Goal: Task Accomplishment & Management: Complete application form

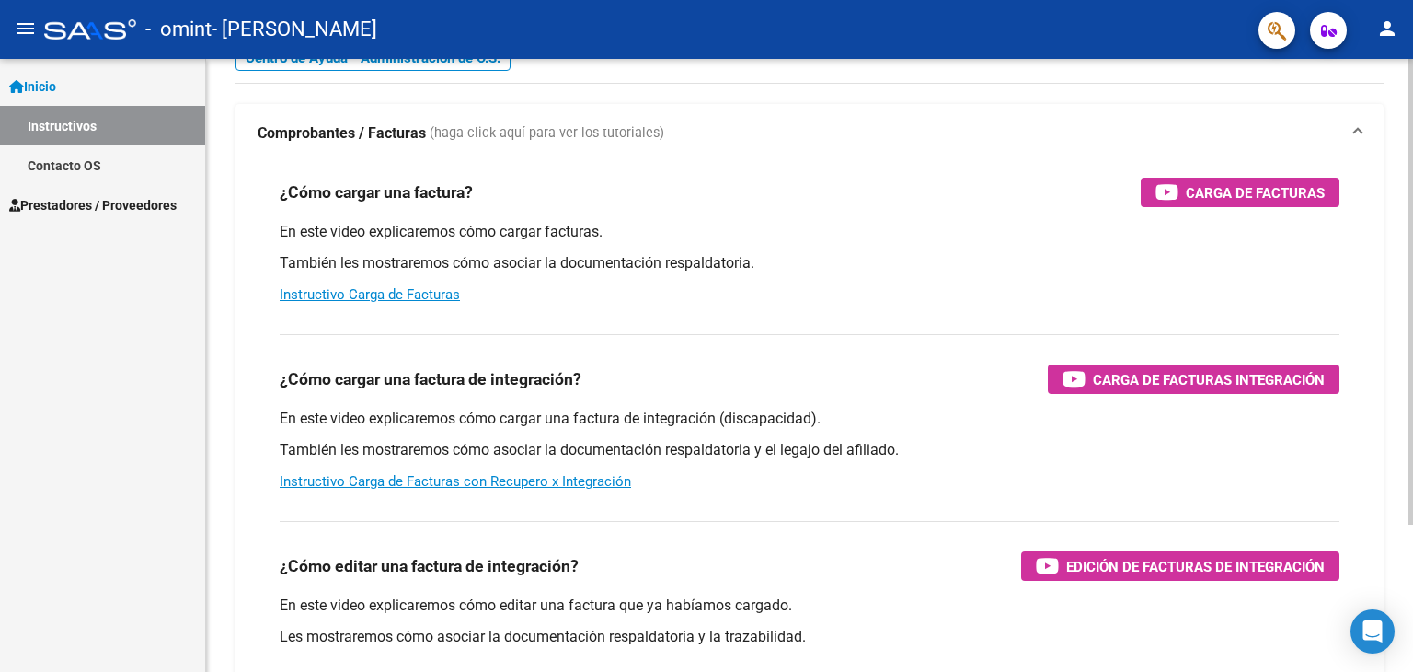
scroll to position [92, 0]
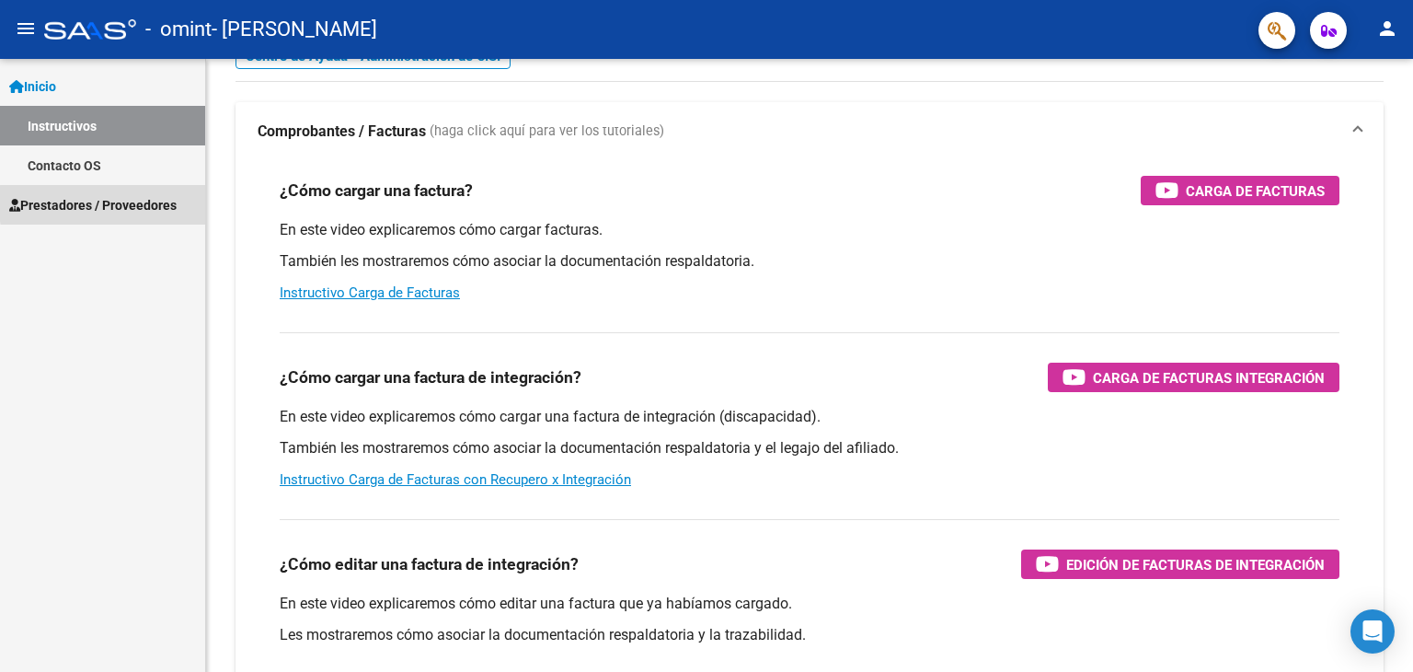
click at [177, 203] on span "Prestadores / Proveedores" at bounding box center [92, 205] width 167 height 20
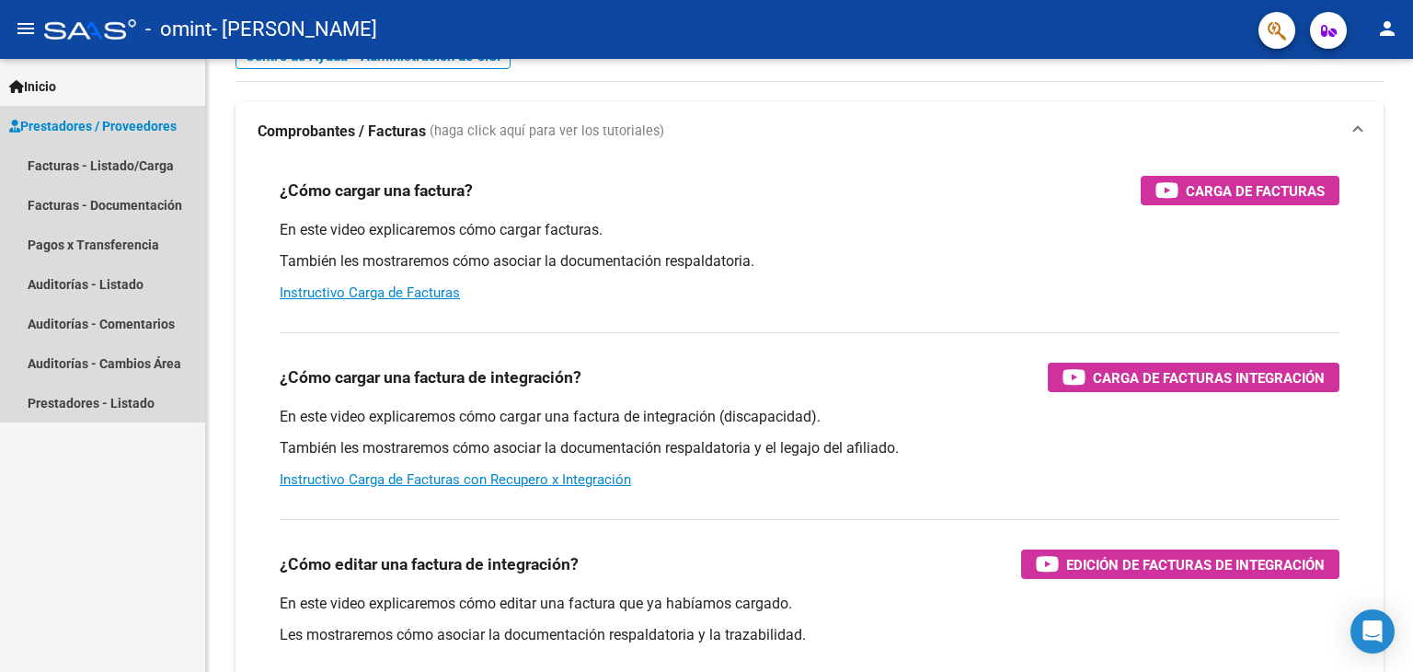
click at [140, 120] on span "Prestadores / Proveedores" at bounding box center [92, 126] width 167 height 20
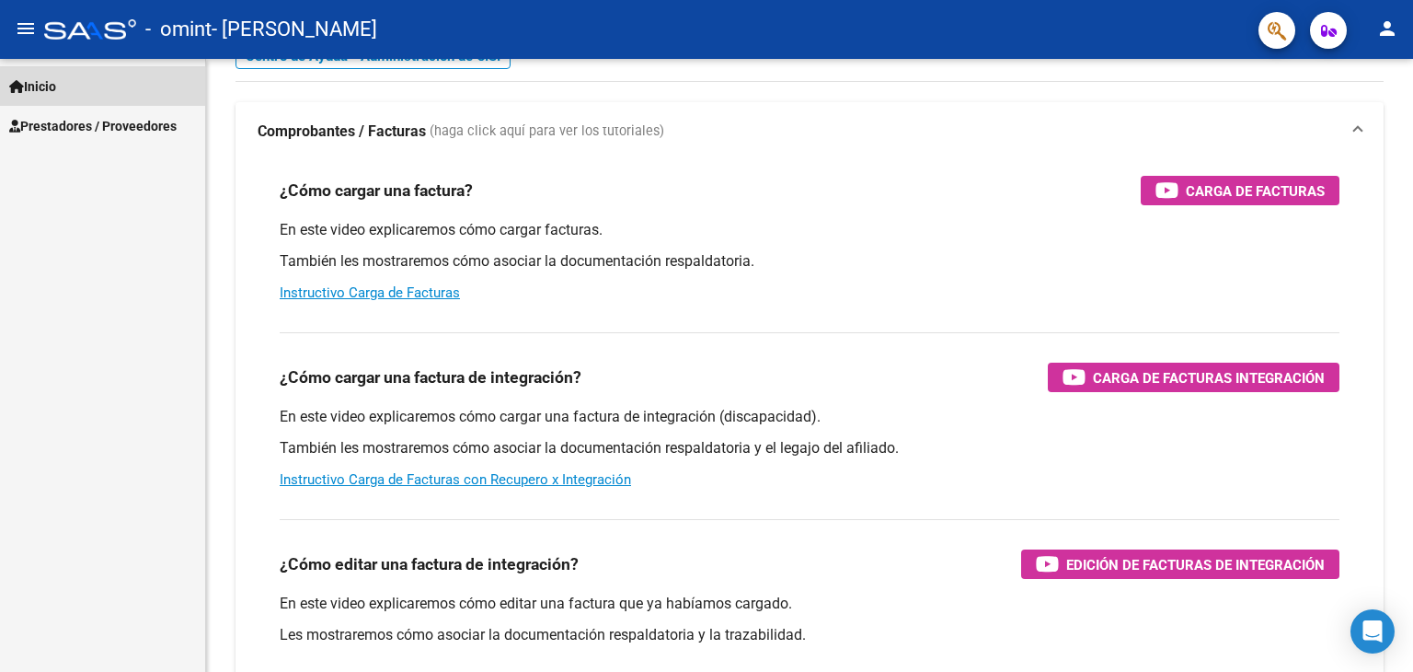
click at [107, 98] on link "Inicio" at bounding box center [102, 86] width 205 height 40
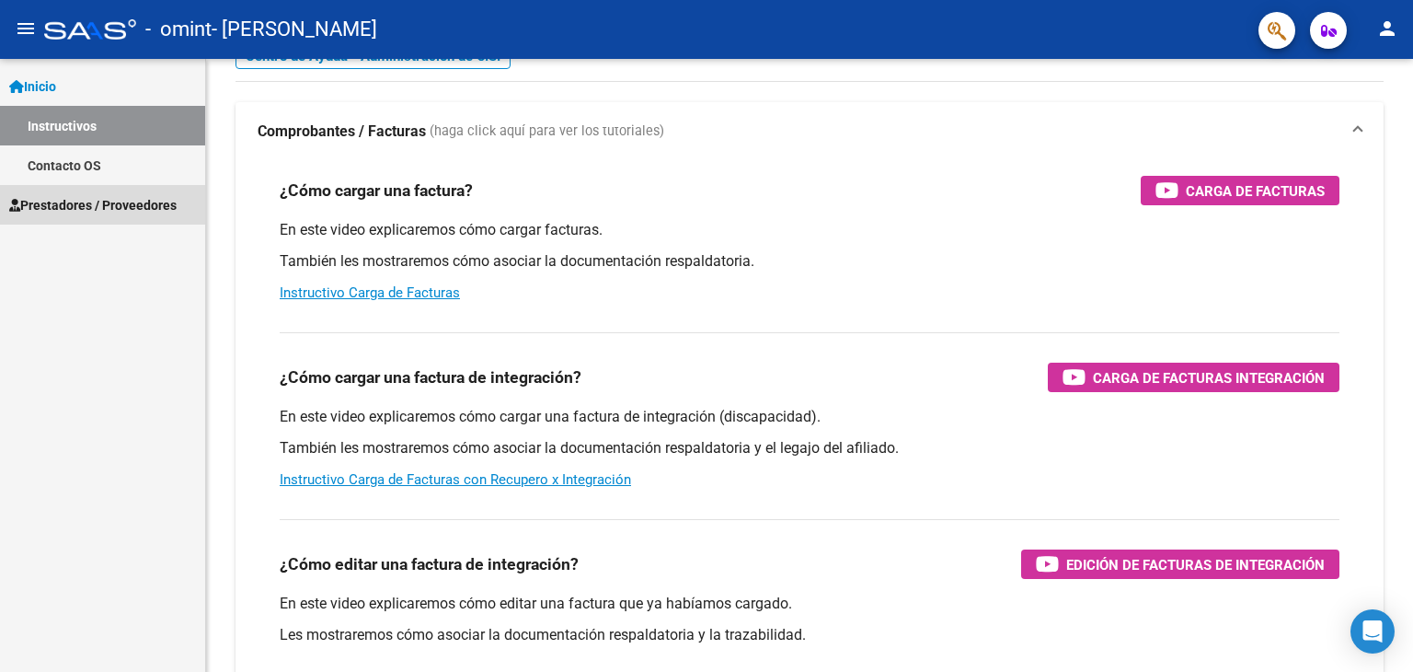
click at [139, 198] on span "Prestadores / Proveedores" at bounding box center [92, 205] width 167 height 20
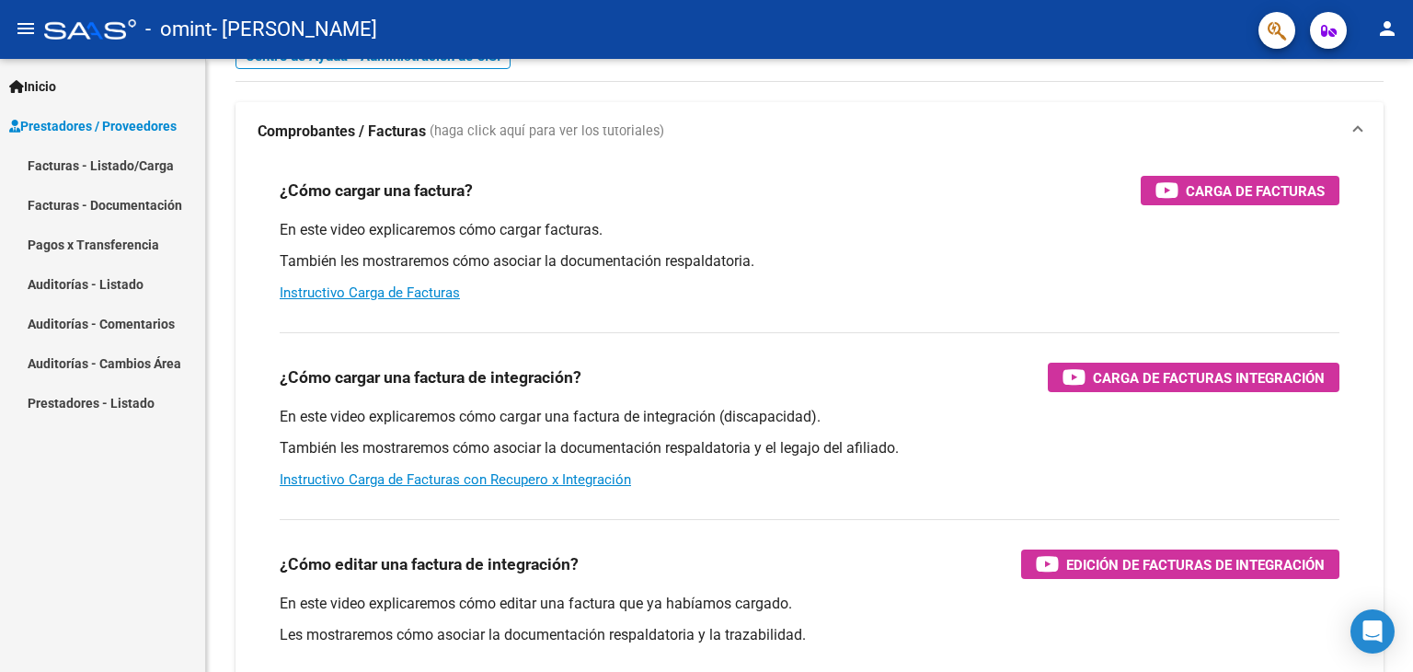
click at [162, 163] on link "Facturas - Listado/Carga" at bounding box center [102, 165] width 205 height 40
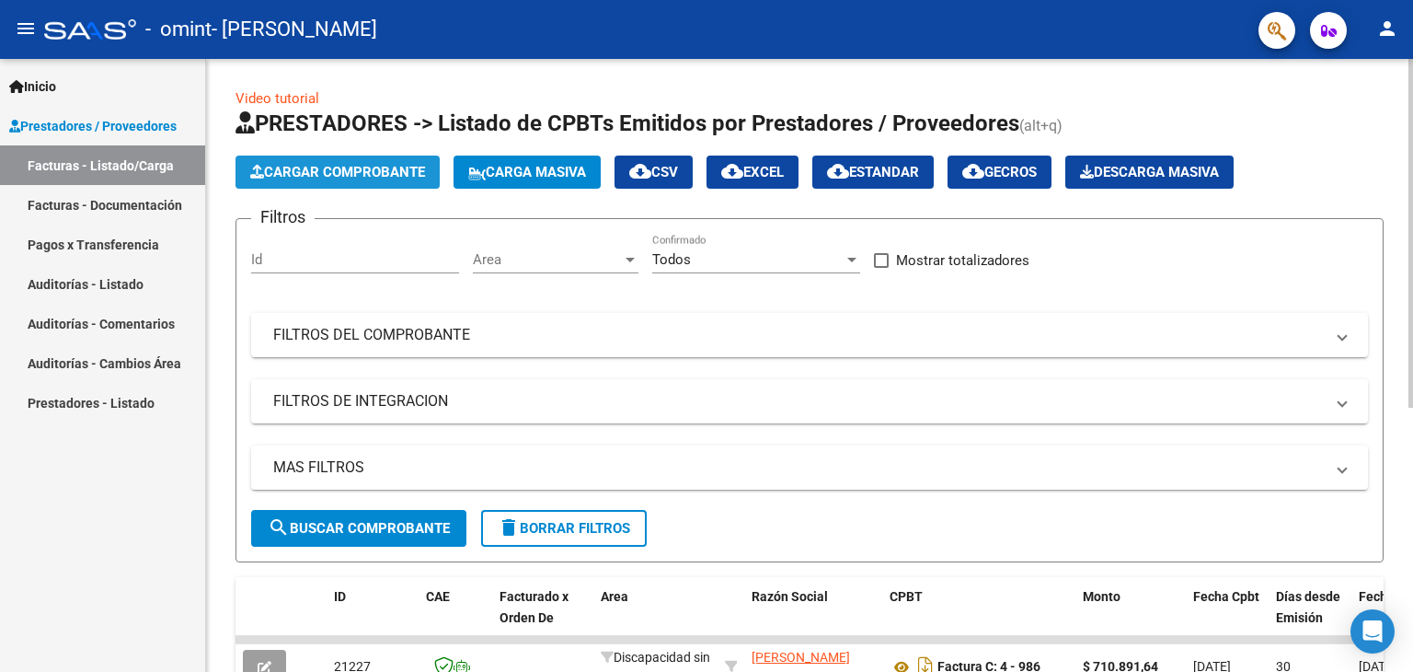
click at [413, 167] on span "Cargar Comprobante" at bounding box center [337, 172] width 175 height 17
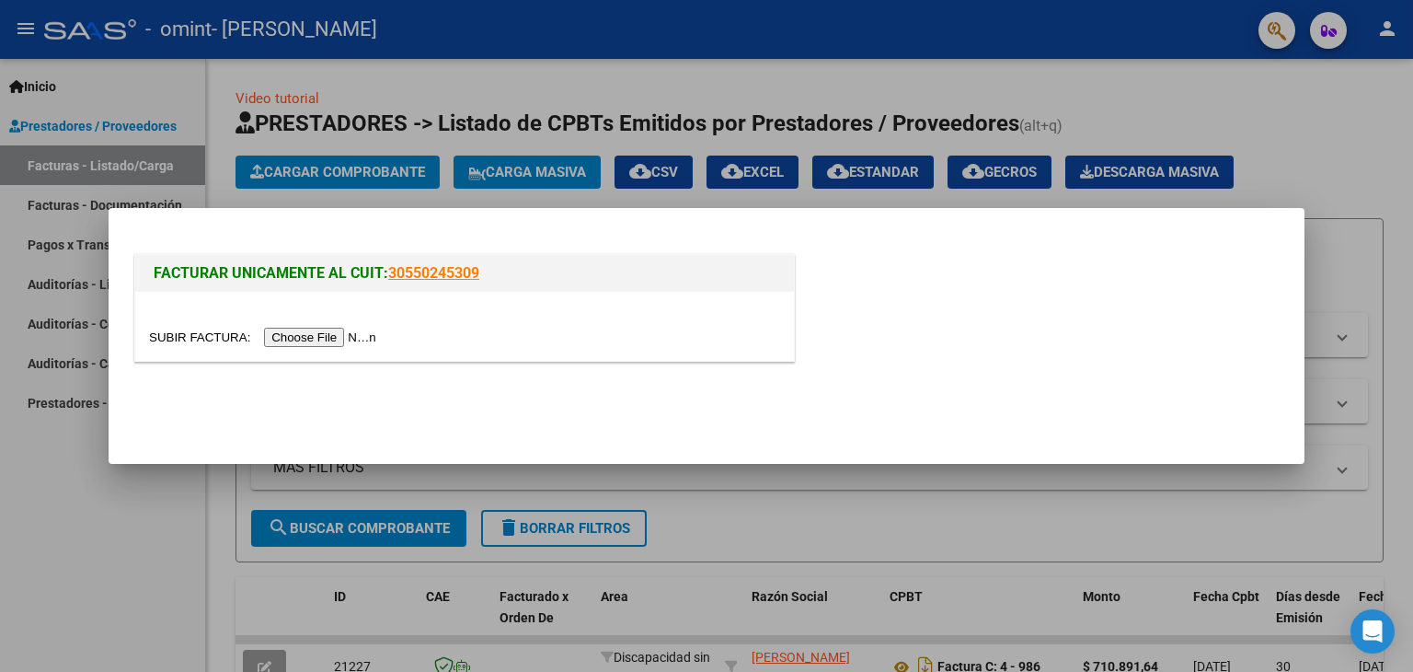
click at [328, 337] on input "file" at bounding box center [265, 337] width 233 height 19
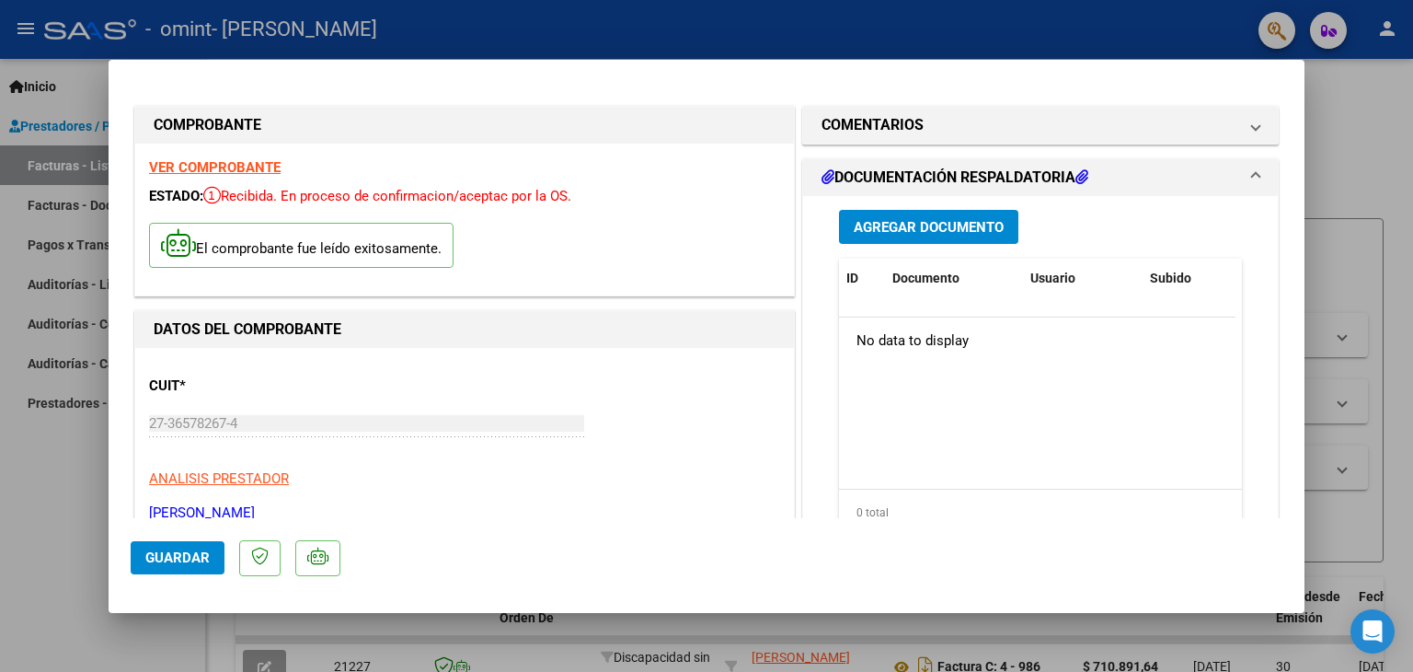
click at [236, 163] on strong "VER COMPROBANTE" at bounding box center [215, 167] width 132 height 17
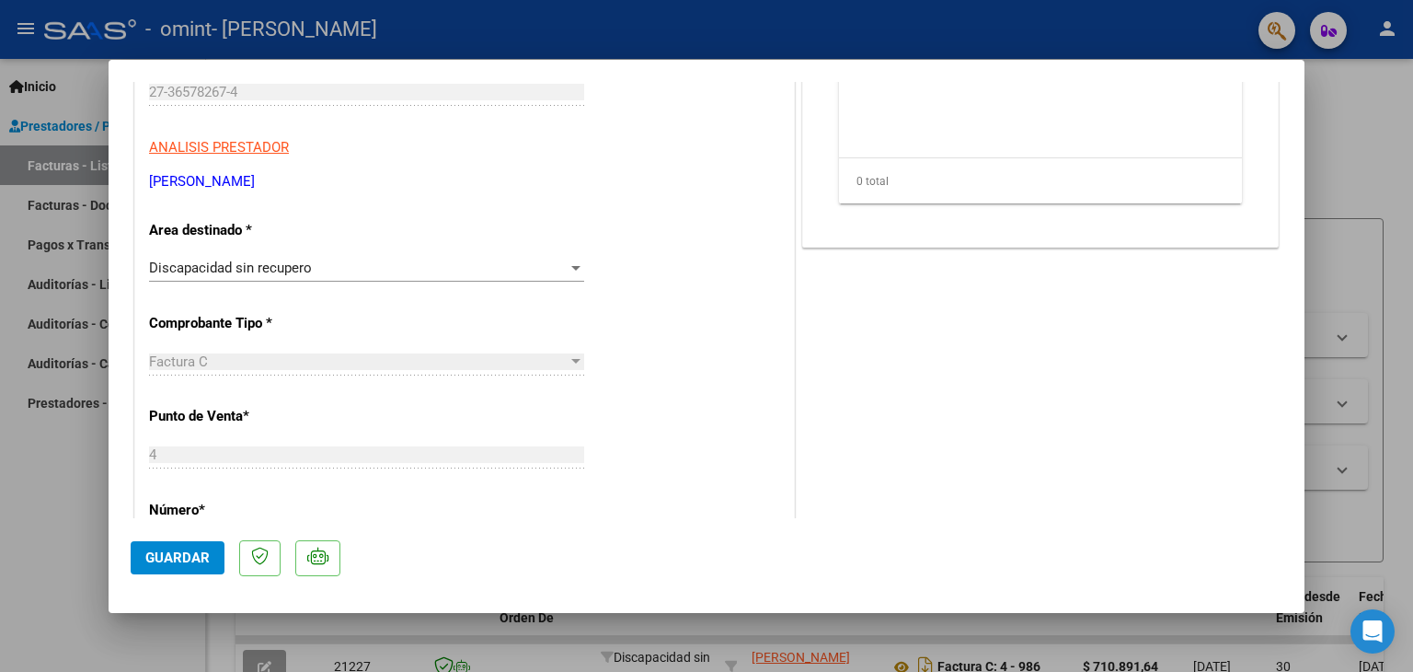
scroll to position [368, 0]
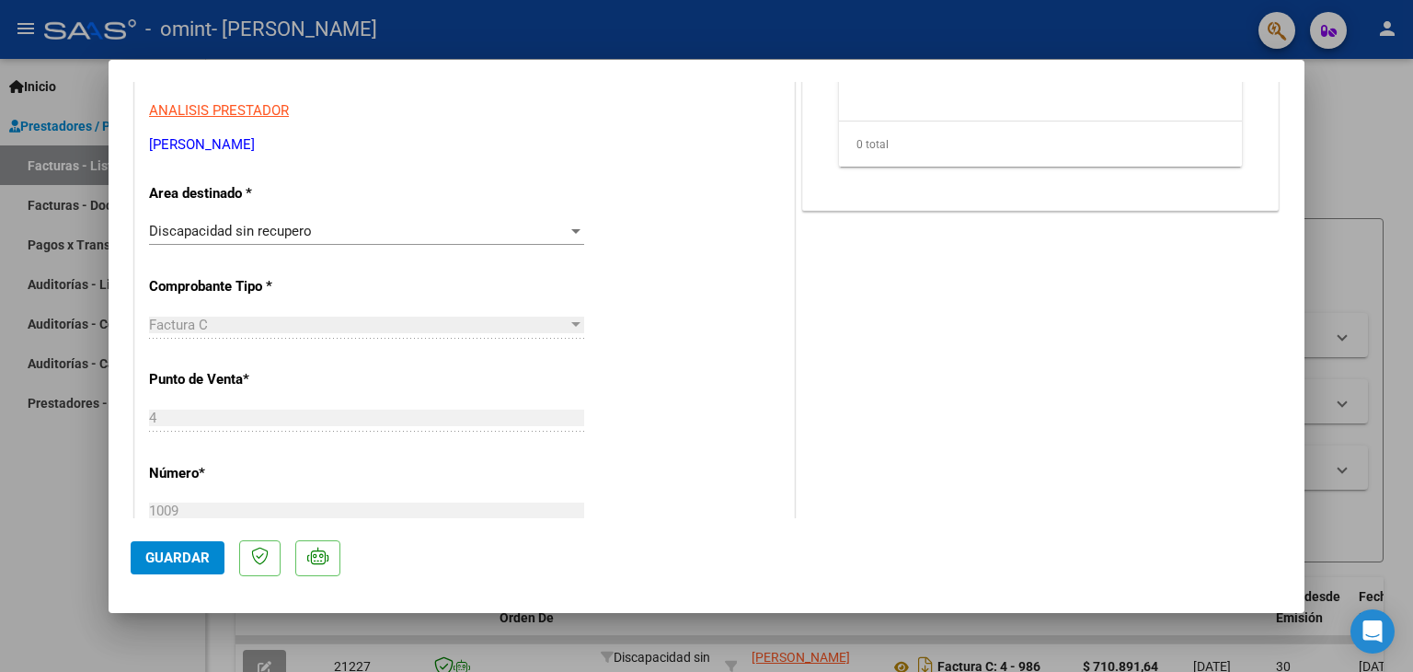
click at [577, 240] on div "Discapacidad sin recupero Seleccionar Area" at bounding box center [366, 231] width 435 height 28
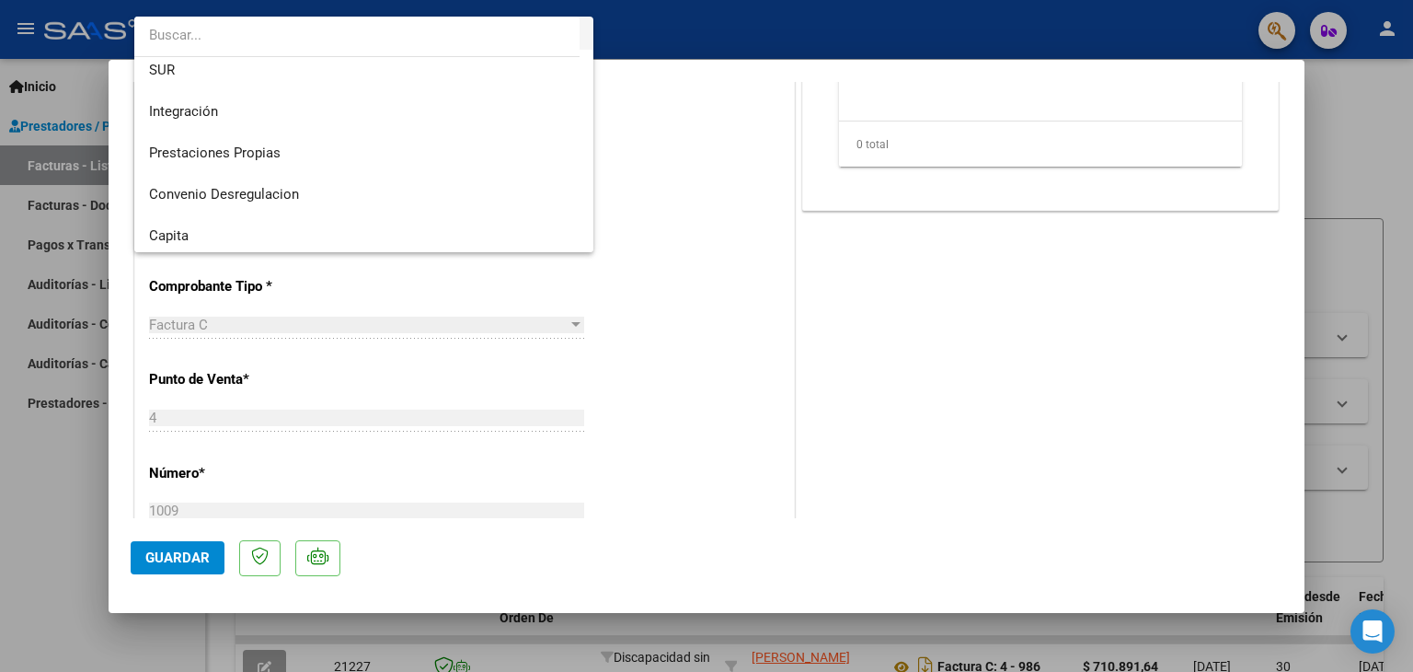
scroll to position [92, 0]
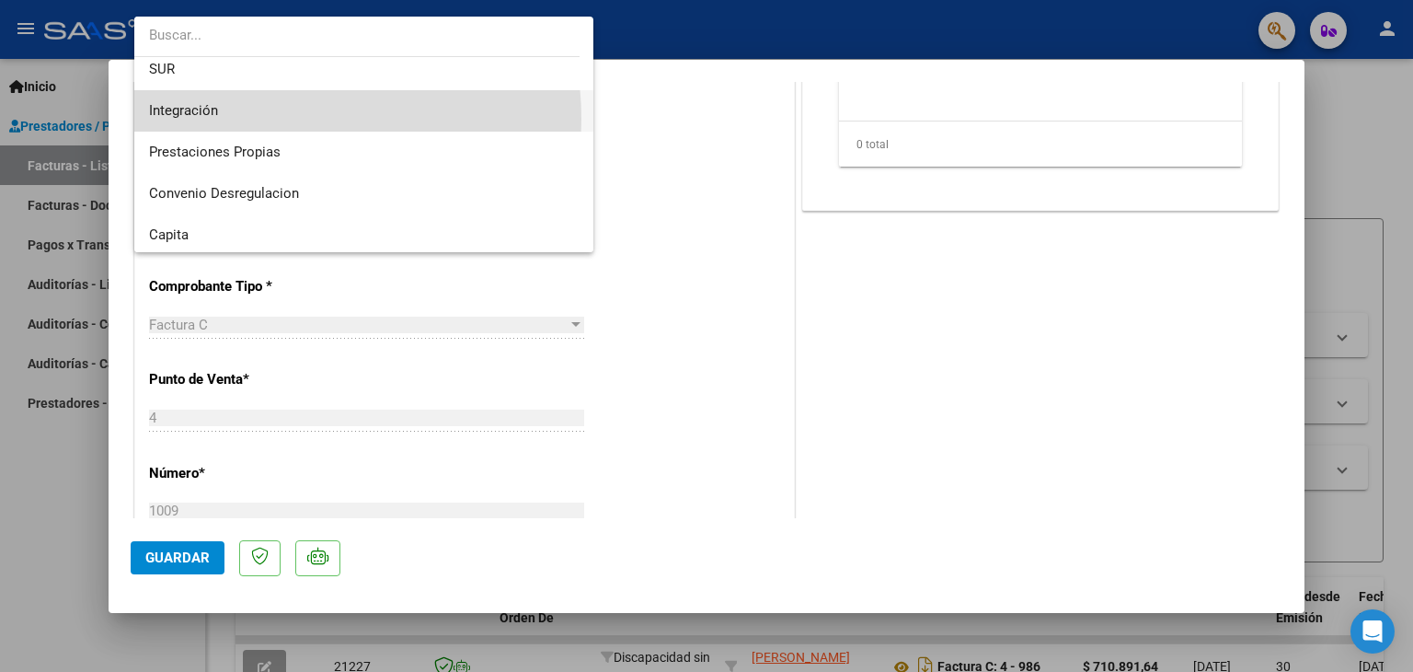
click at [276, 119] on span "Integración" at bounding box center [364, 110] width 431 height 41
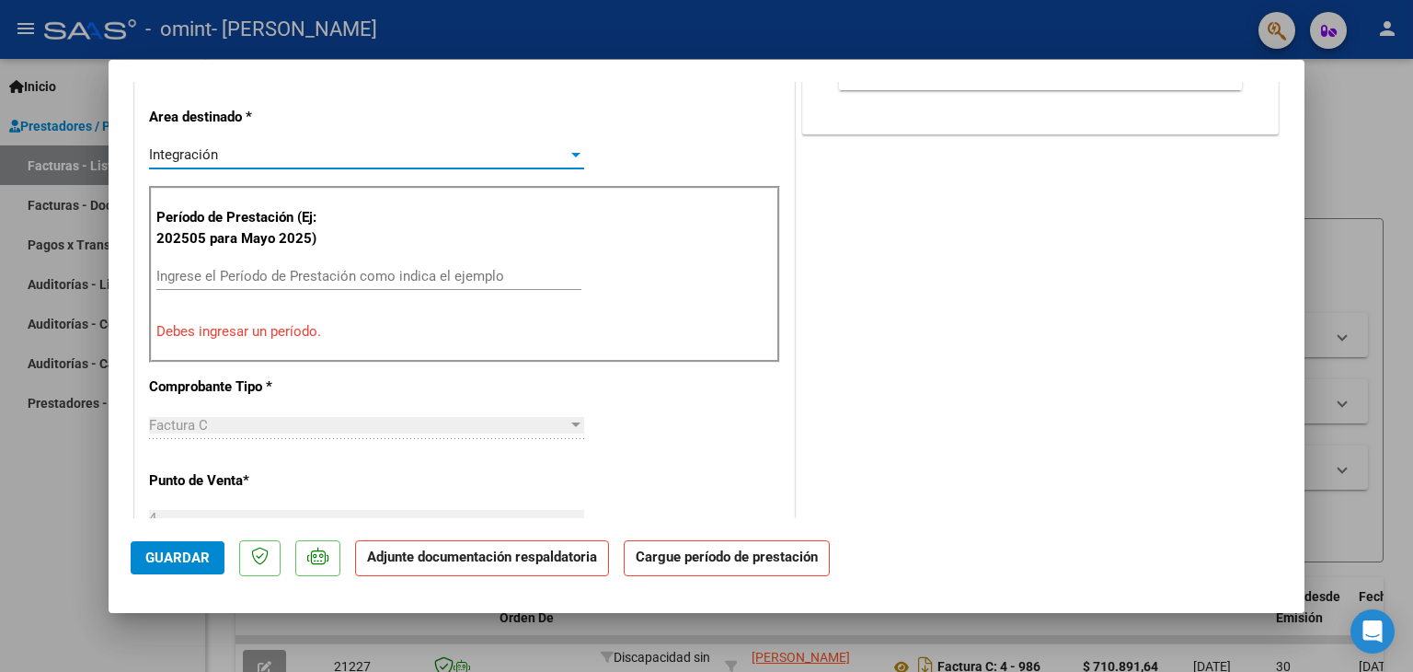
scroll to position [552, 0]
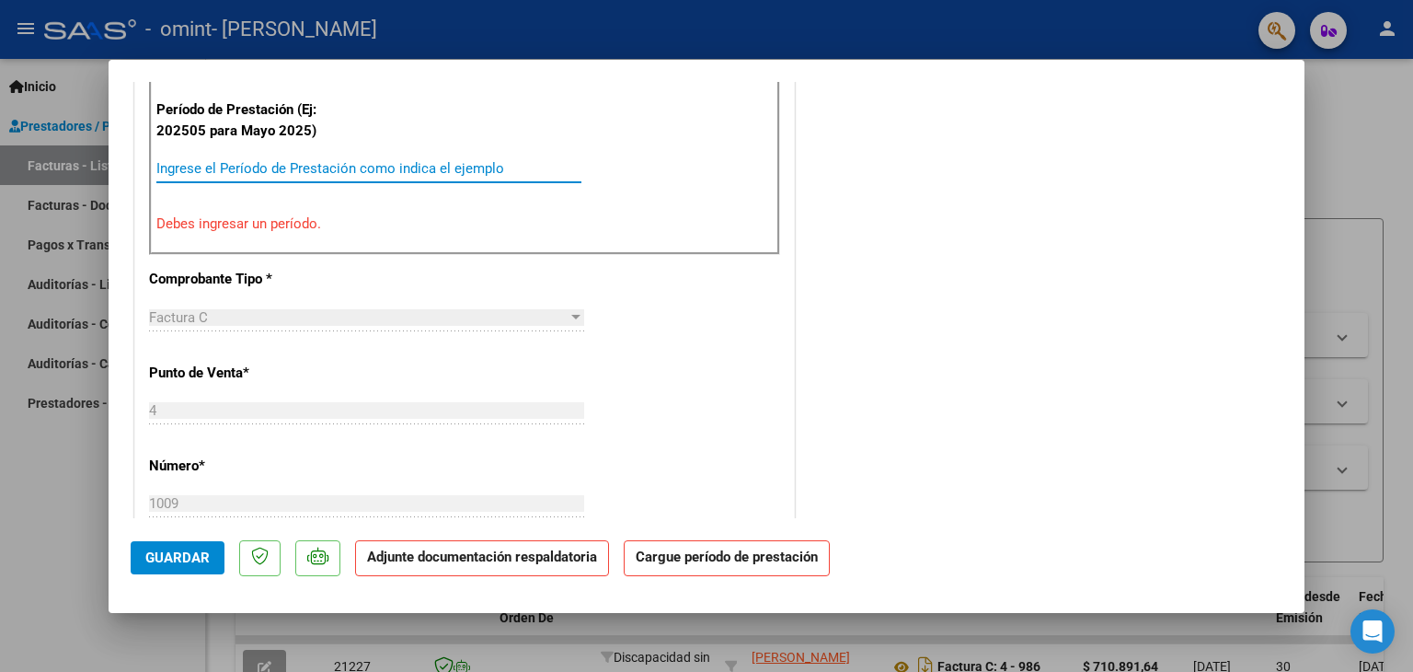
click at [432, 163] on input "Ingrese el Período de Prestación como indica el ejemplo" at bounding box center [368, 168] width 425 height 17
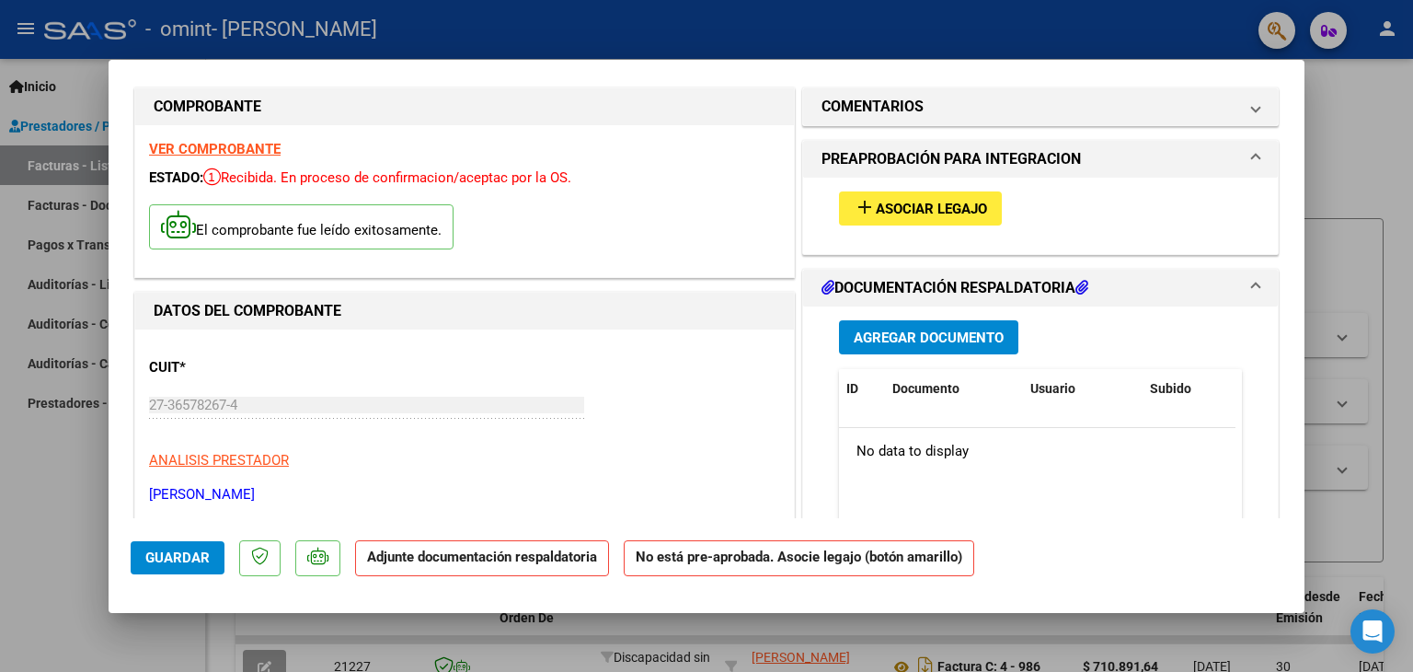
scroll to position [0, 0]
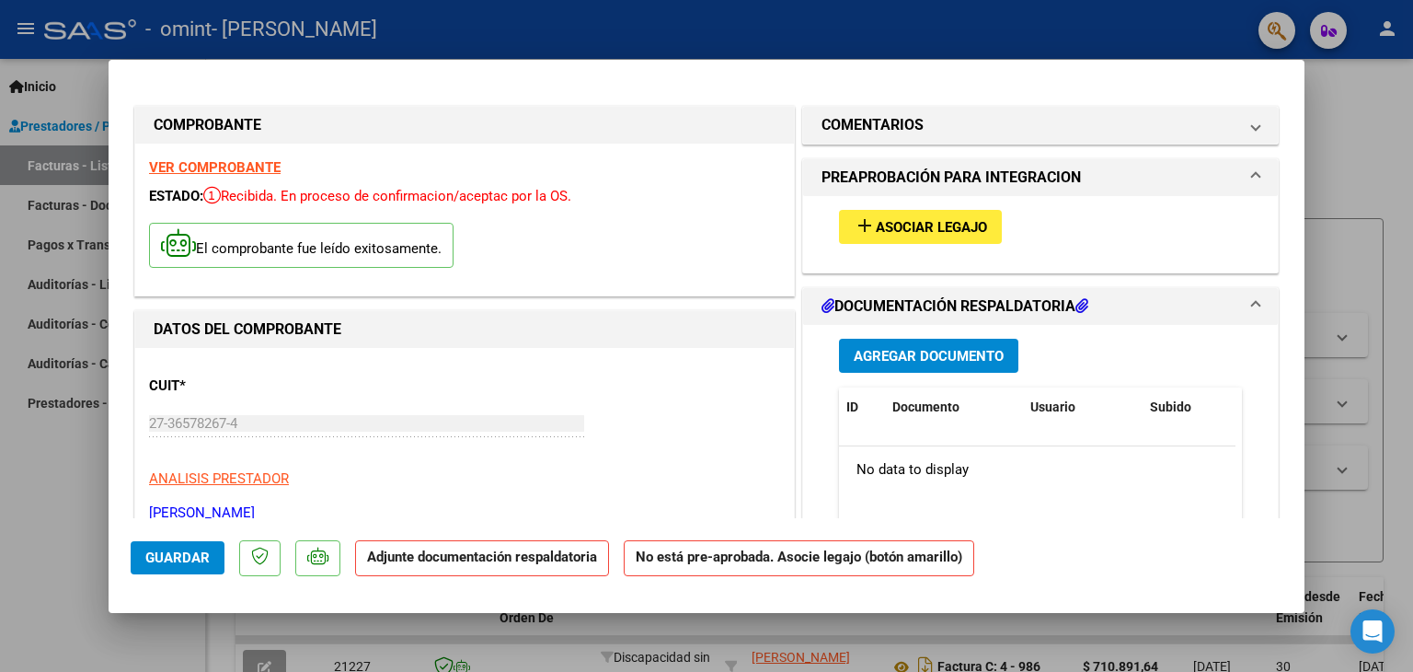
type input "202509"
click at [908, 225] on span "Asociar Legajo" at bounding box center [931, 227] width 111 height 17
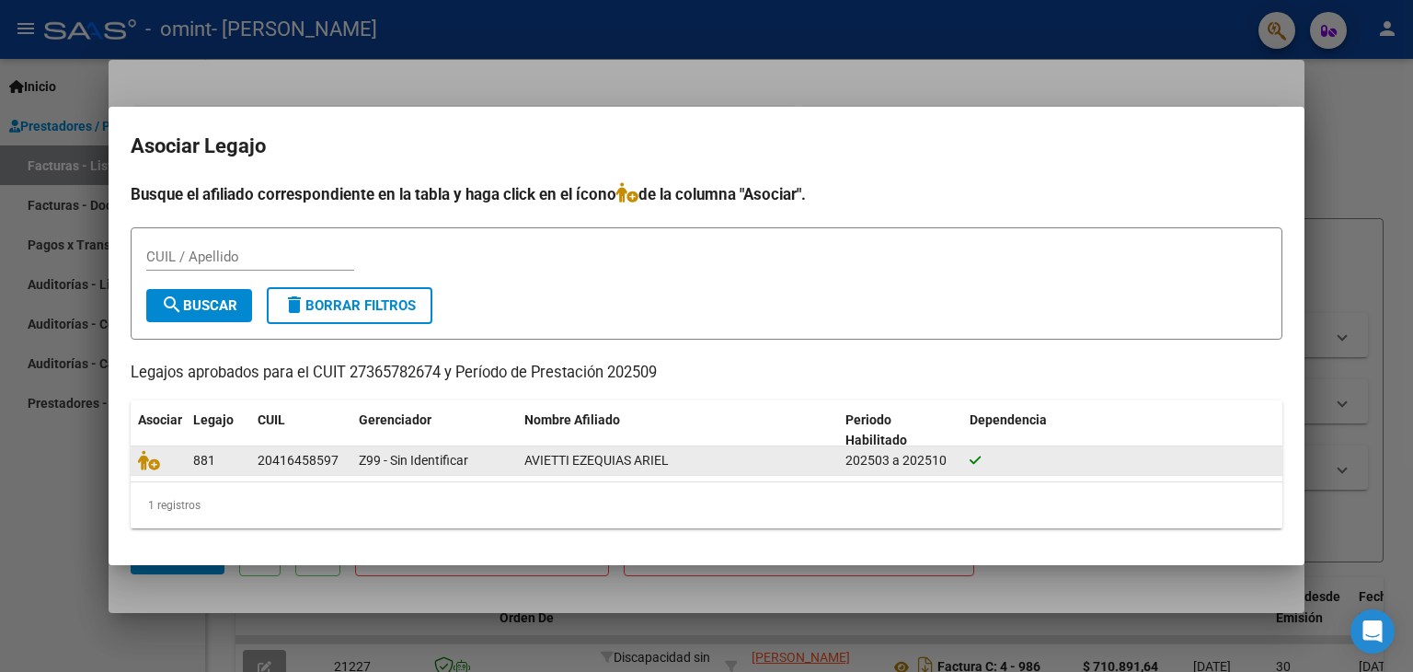
click at [179, 454] on datatable-body-cell at bounding box center [158, 460] width 55 height 29
click at [150, 465] on icon at bounding box center [149, 460] width 22 height 20
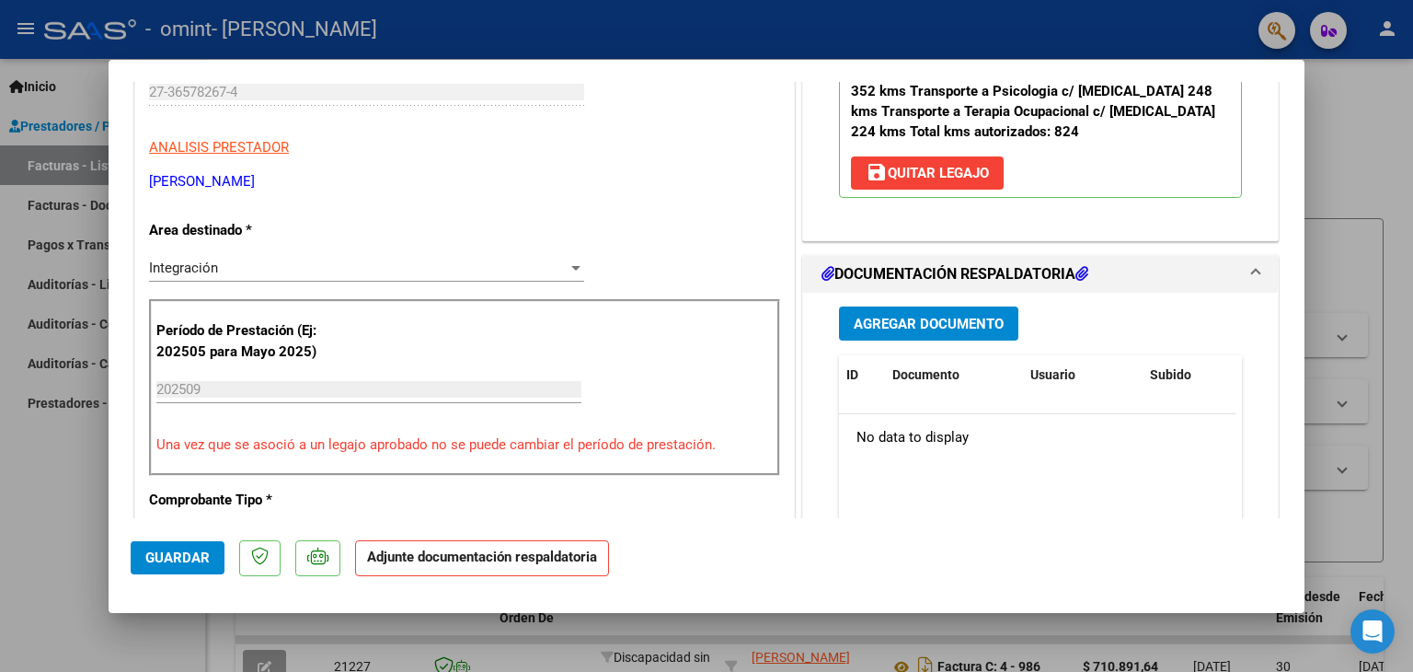
scroll to position [368, 0]
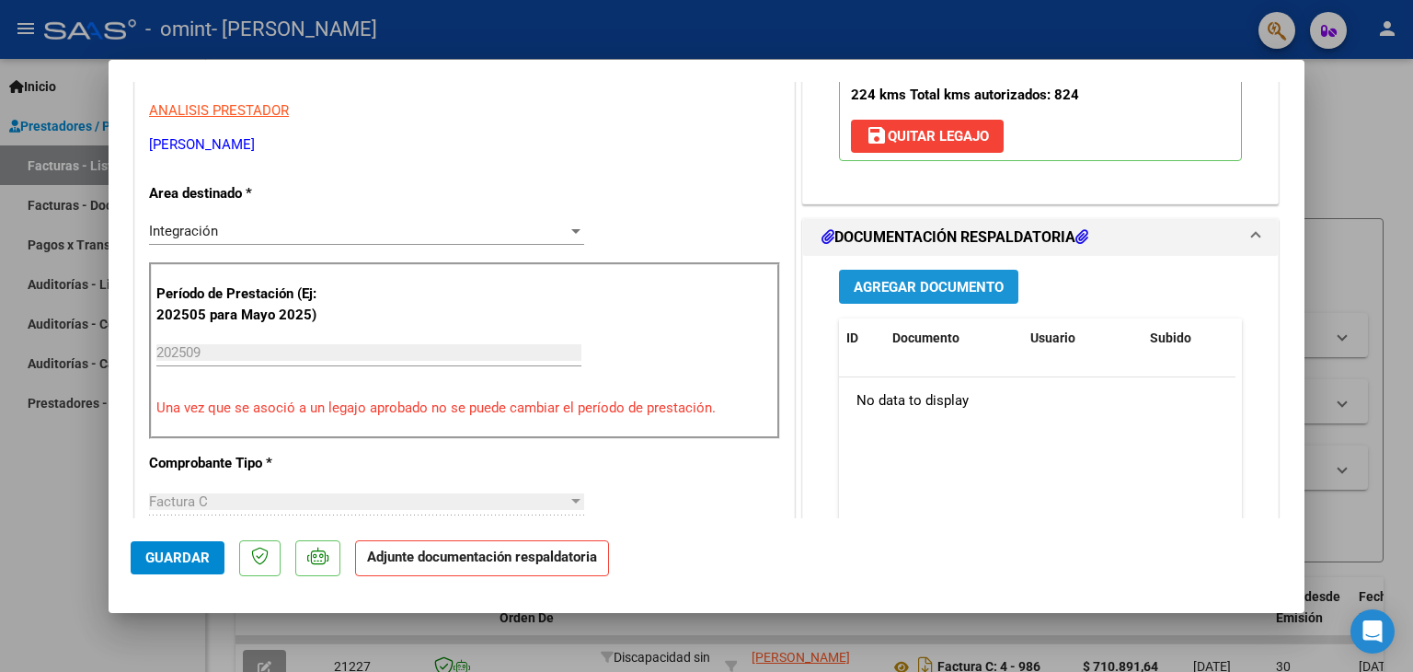
click at [904, 282] on span "Agregar Documento" at bounding box center [929, 287] width 150 height 17
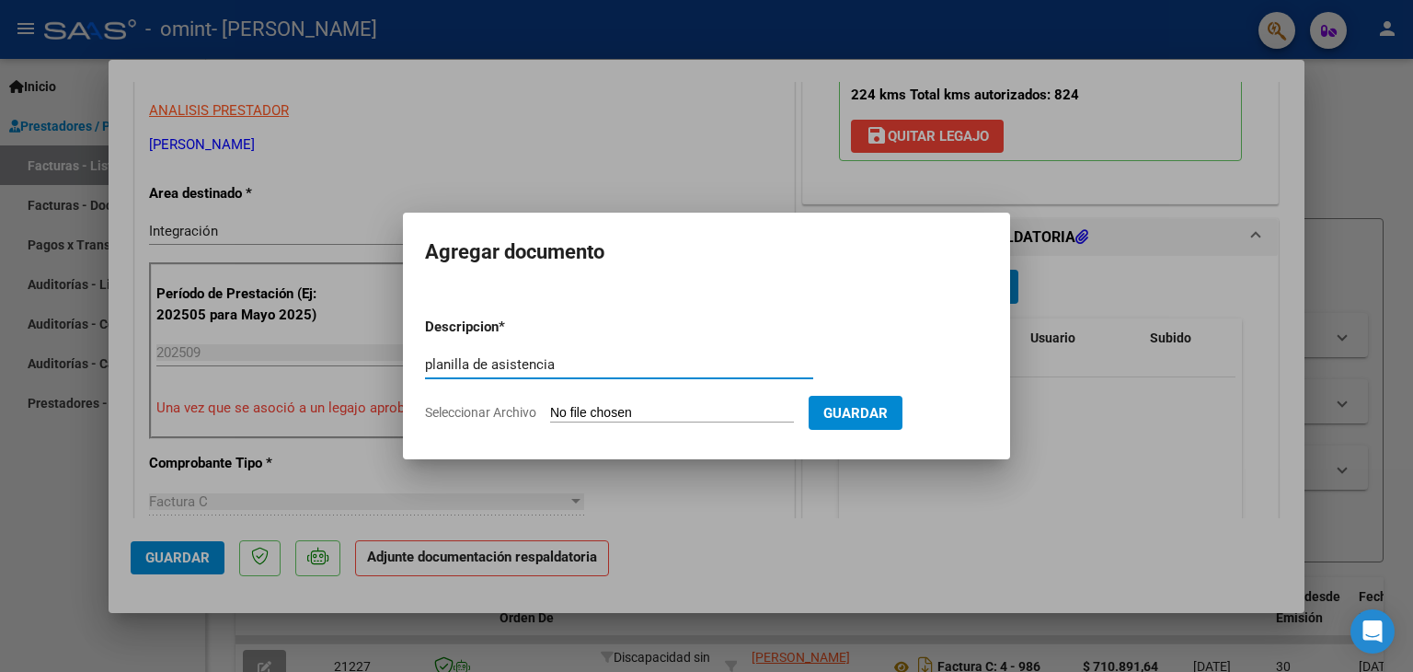
type input "planilla de asistencia"
click at [872, 409] on span "Guardar" at bounding box center [856, 413] width 64 height 17
click at [663, 413] on input "Seleccionar Archivo" at bounding box center [672, 413] width 244 height 17
type input "C:\fakepath\asis Avientti (1).pdf"
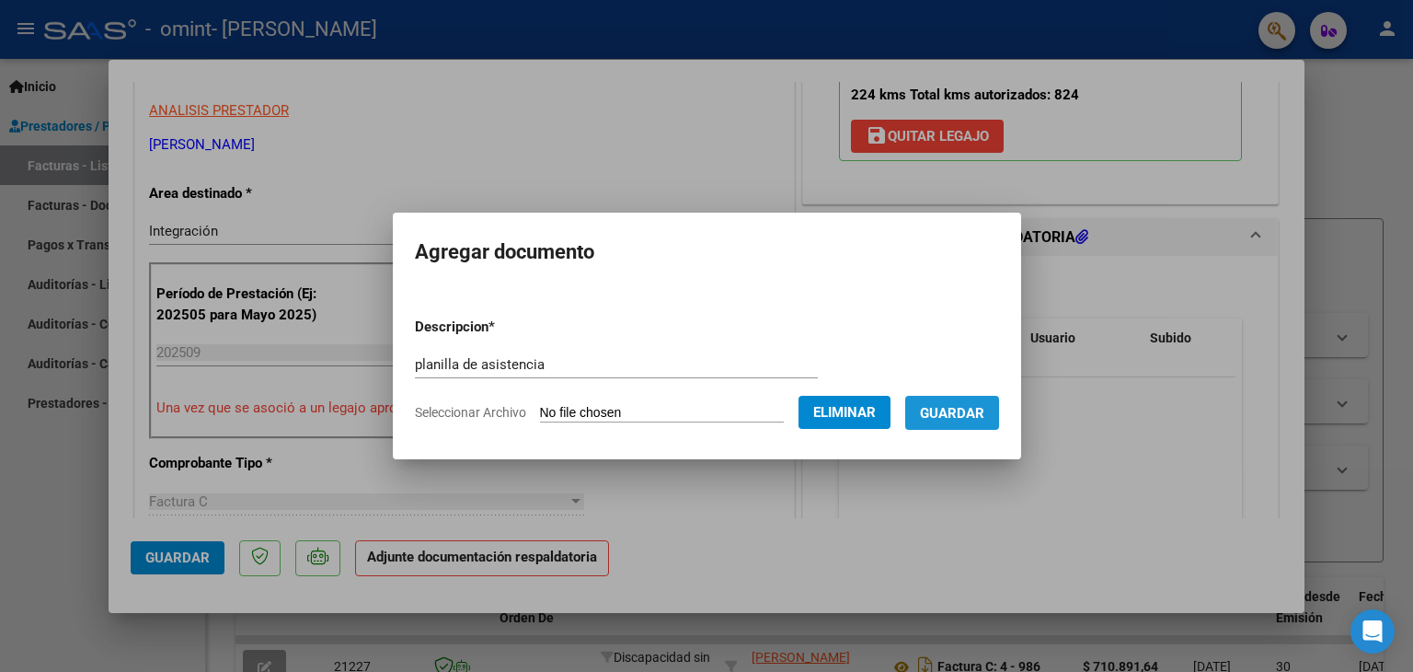
click at [985, 413] on span "Guardar" at bounding box center [952, 413] width 64 height 17
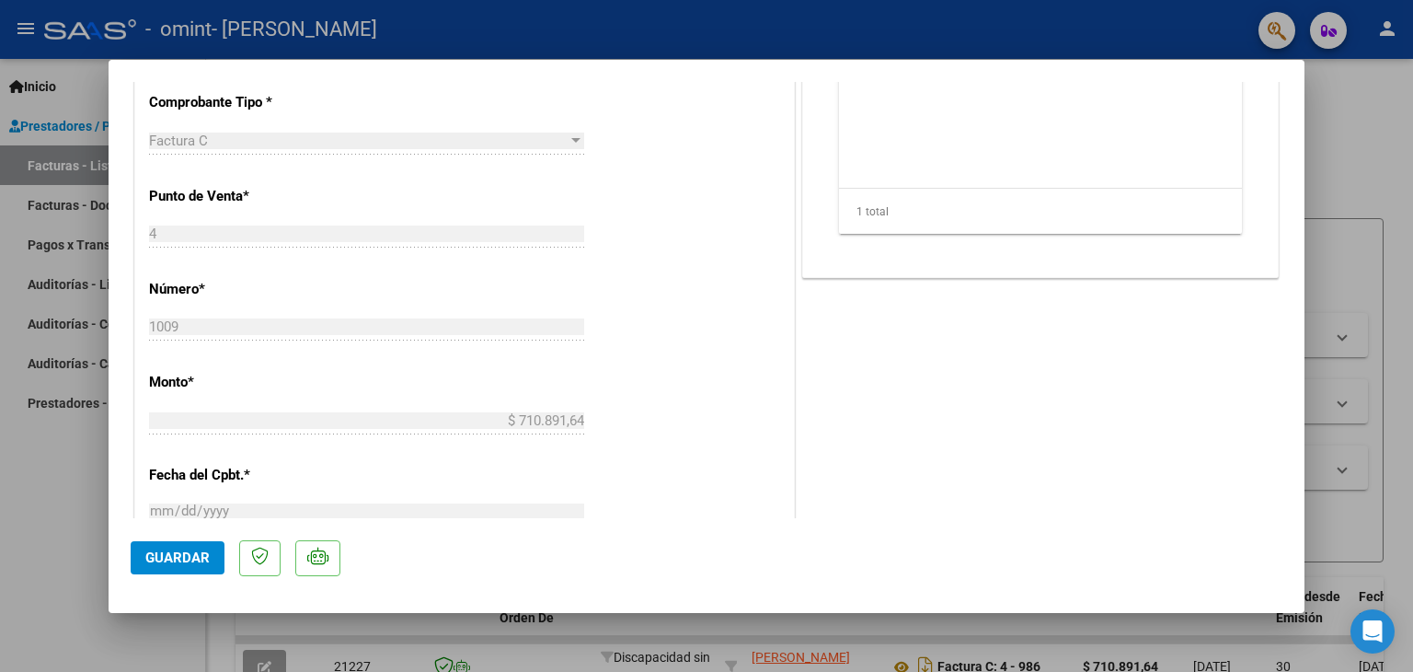
scroll to position [828, 0]
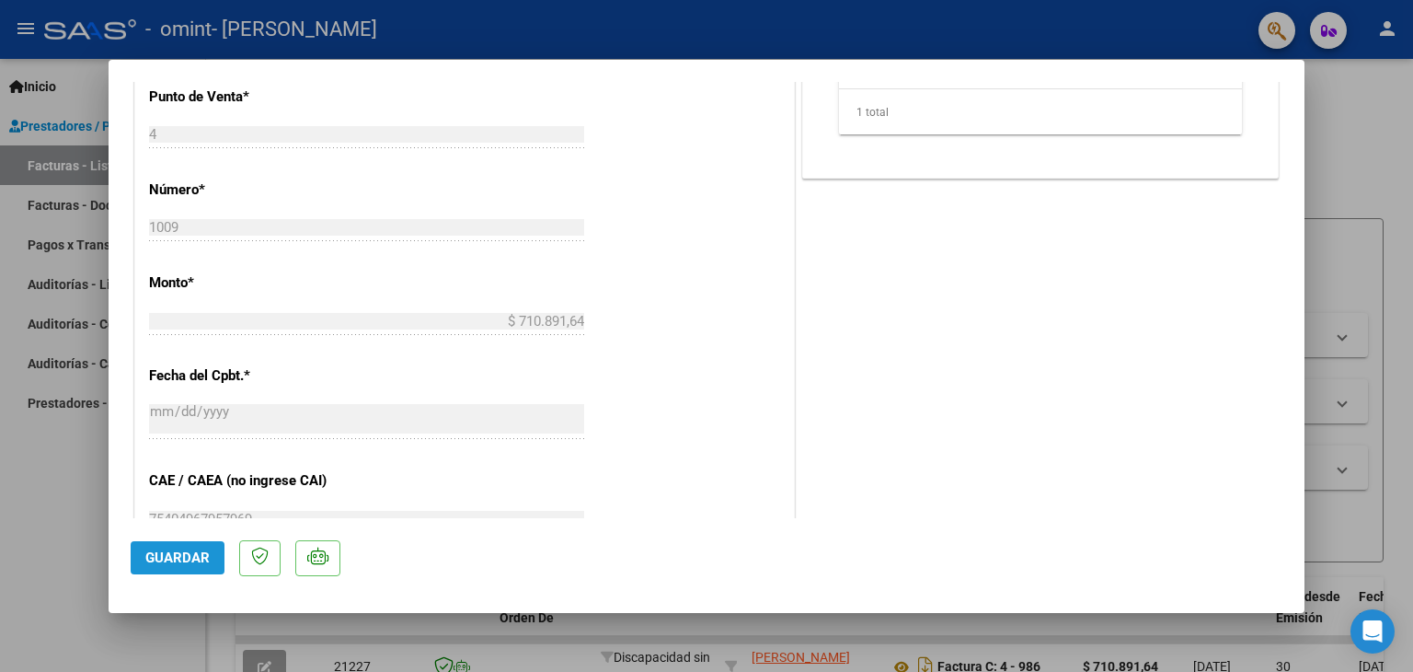
click at [179, 570] on button "Guardar" at bounding box center [178, 557] width 94 height 33
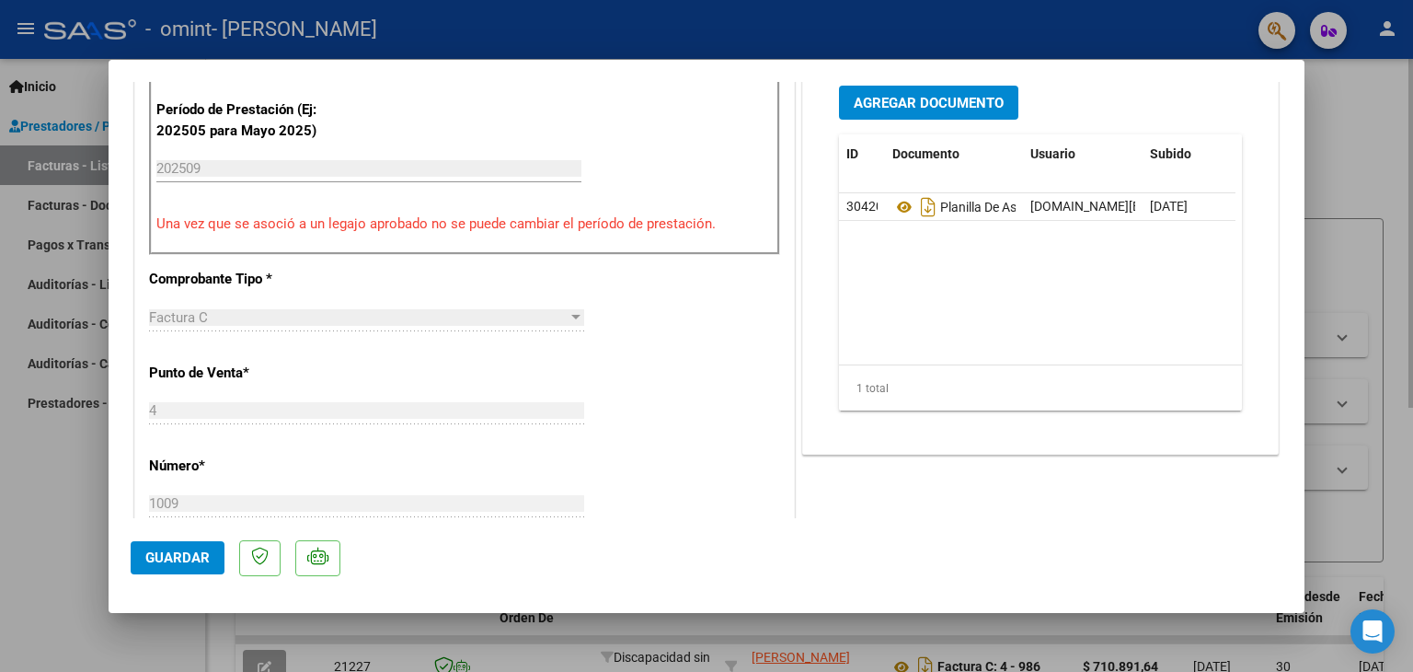
click at [1341, 173] on div at bounding box center [706, 336] width 1413 height 672
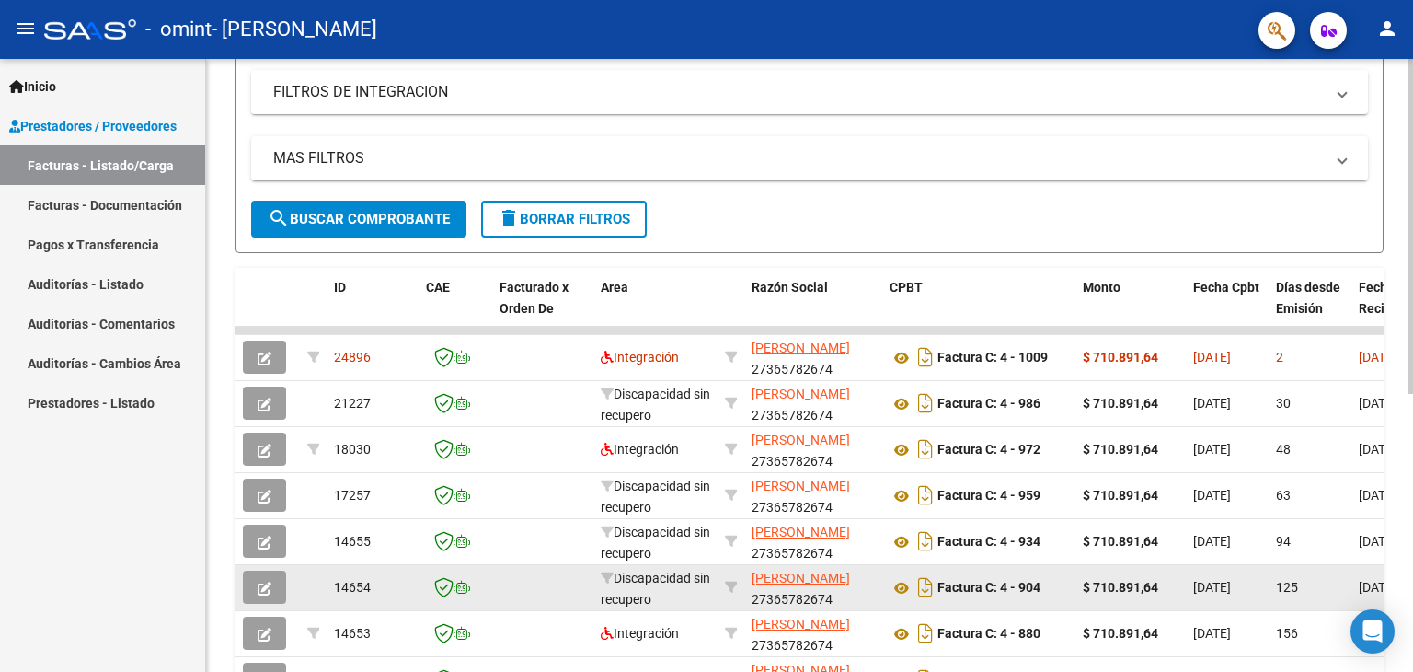
scroll to position [233, 0]
